Goal: Navigation & Orientation: Go to known website

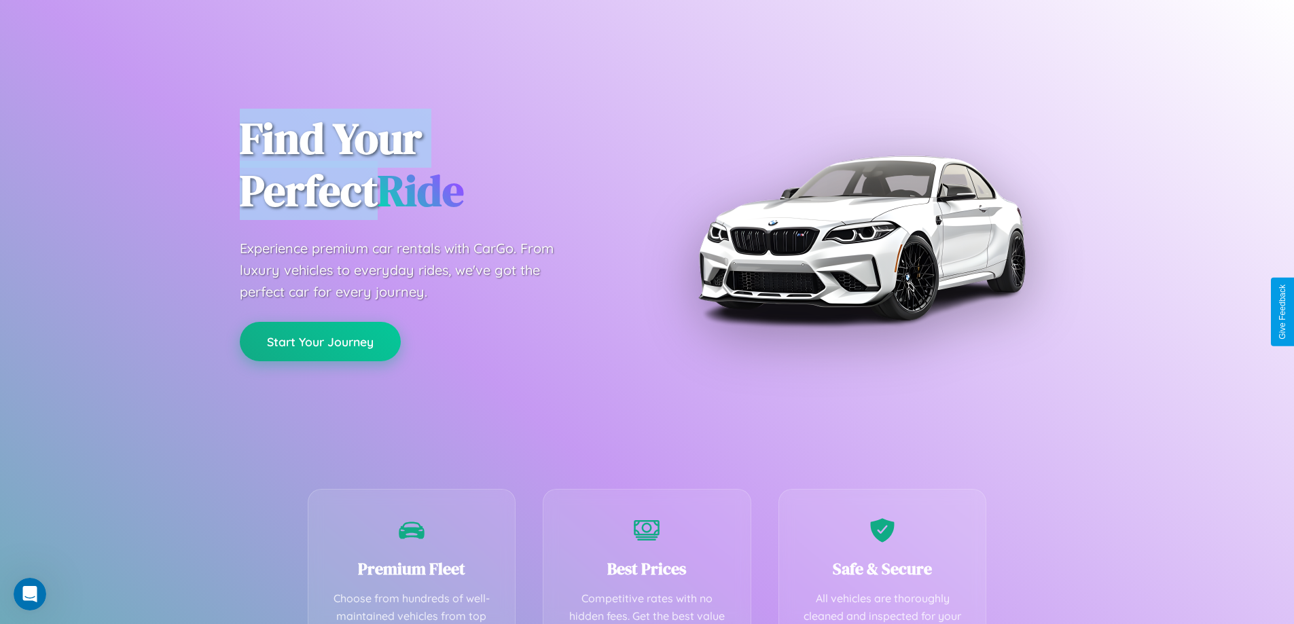
click at [320, 342] on button "Start Your Journey" at bounding box center [320, 341] width 161 height 39
click at [320, 341] on button "Start Your Journey" at bounding box center [320, 341] width 161 height 39
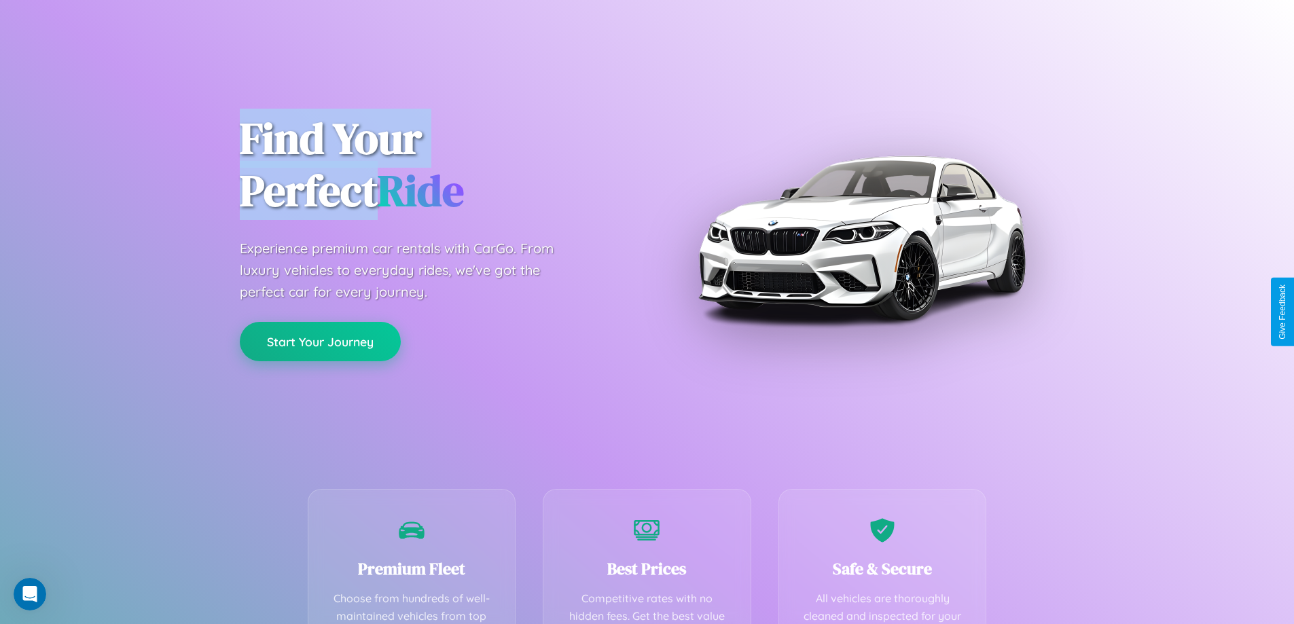
click at [320, 341] on button "Start Your Journey" at bounding box center [320, 341] width 161 height 39
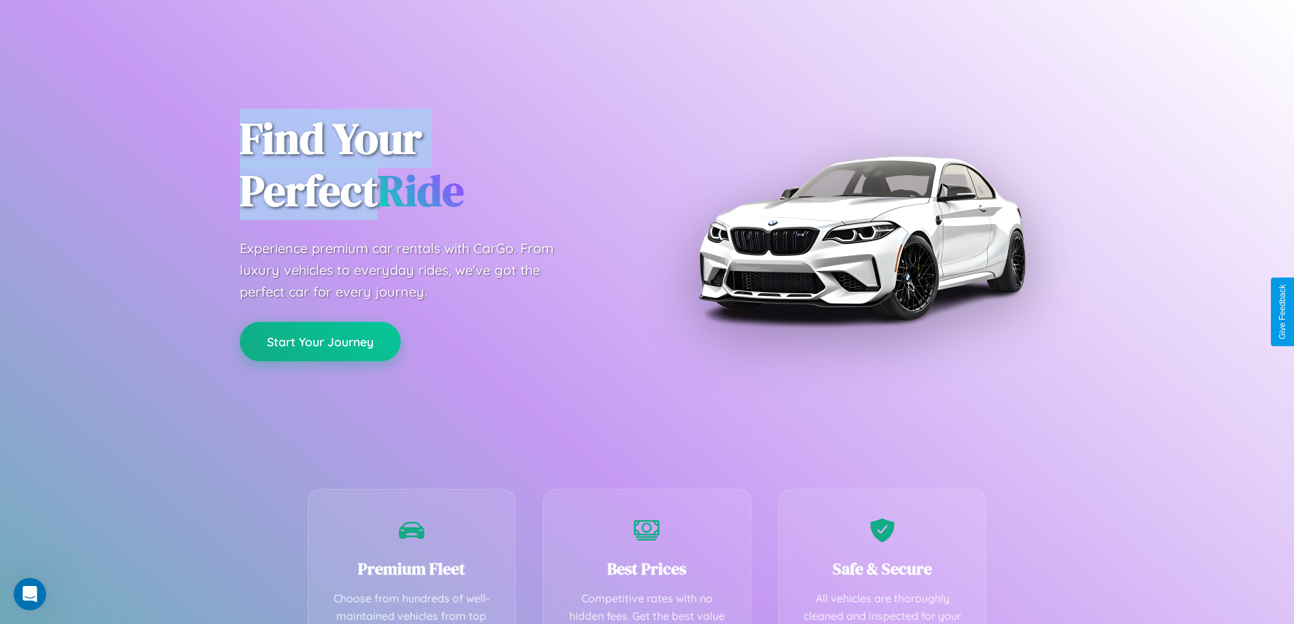
click at [320, 341] on button "Start Your Journey" at bounding box center [320, 341] width 161 height 39
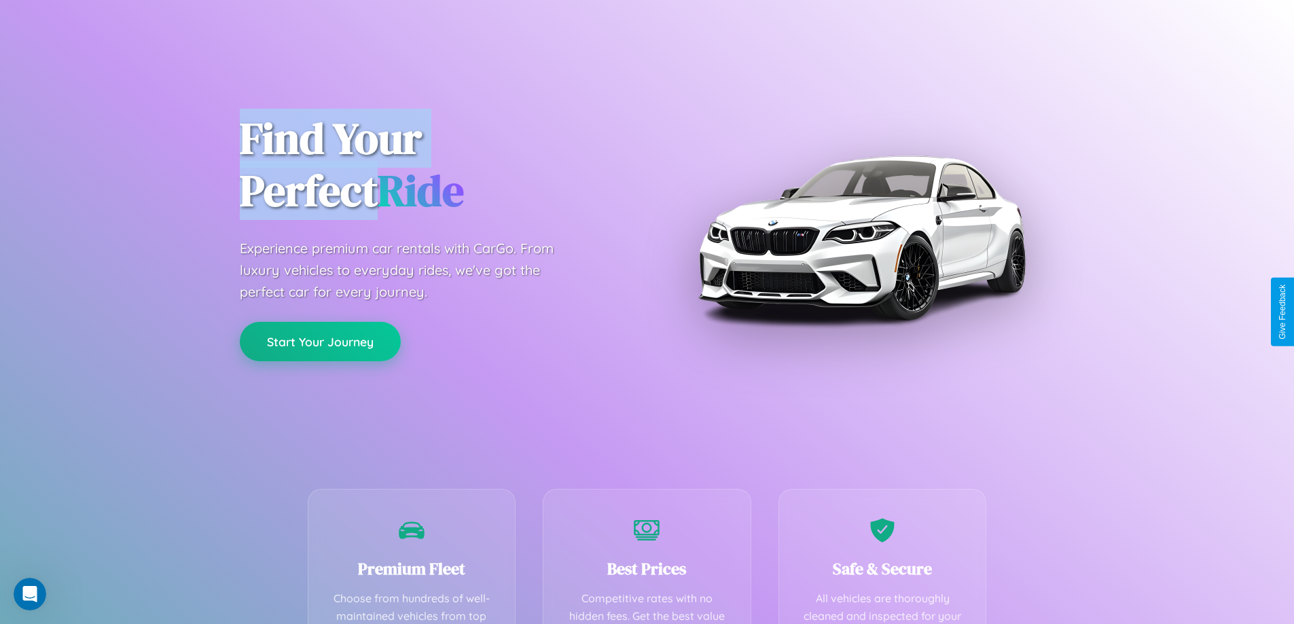
click at [320, 341] on button "Start Your Journey" at bounding box center [320, 341] width 161 height 39
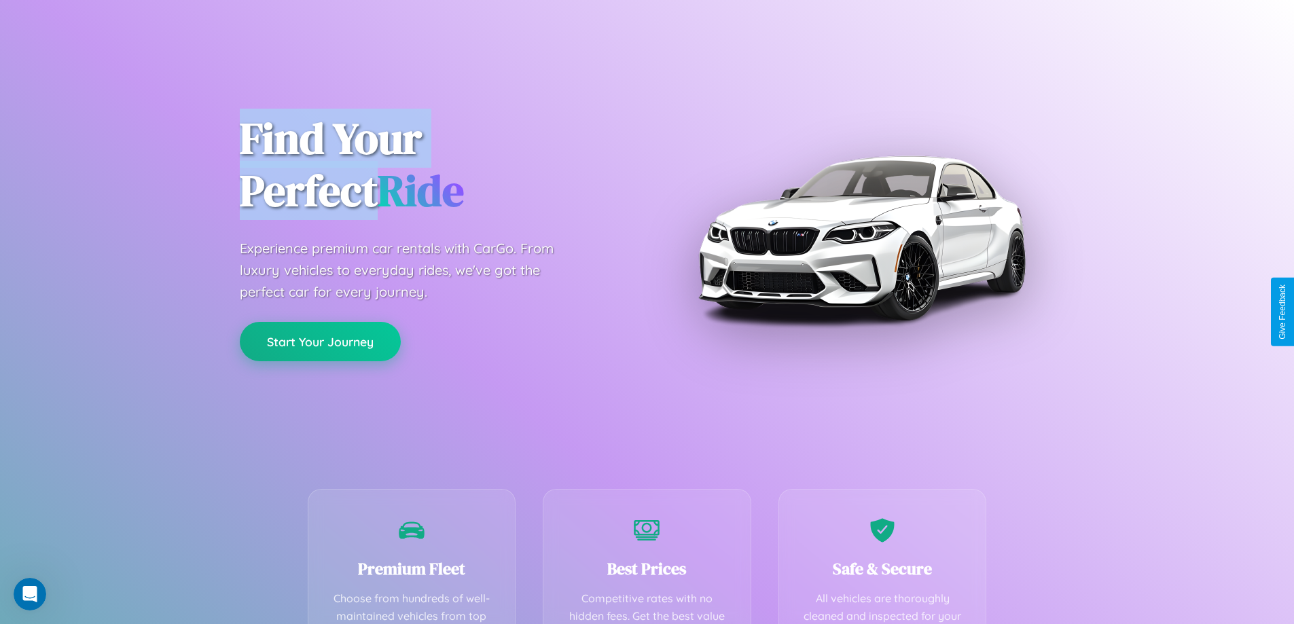
click at [320, 341] on button "Start Your Journey" at bounding box center [320, 341] width 161 height 39
